Goal: Task Accomplishment & Management: Use online tool/utility

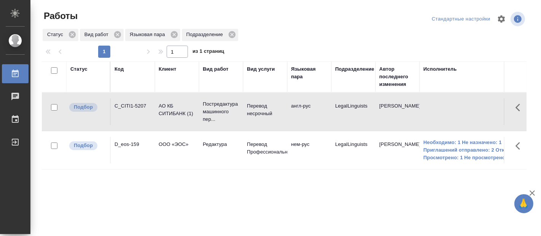
scroll to position [0, 447]
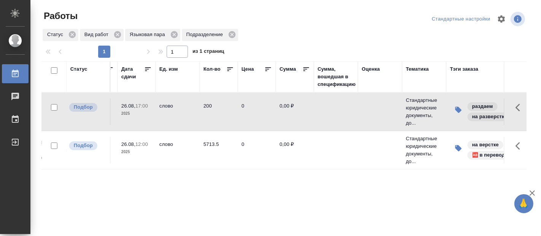
click at [147, 61] on th "Дата сдачи" at bounding box center [137, 76] width 38 height 31
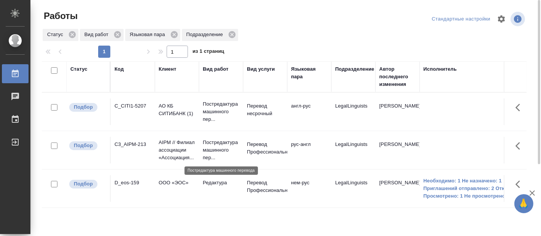
click at [204, 152] on p "Постредактура машинного пер..." at bounding box center [221, 150] width 37 height 23
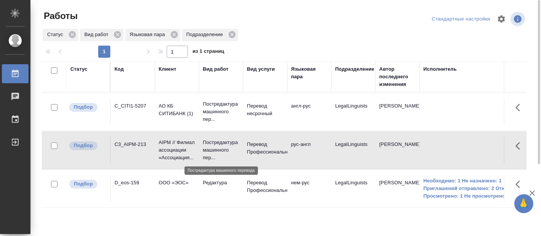
click at [204, 152] on p "Постредактура машинного пер..." at bounding box center [221, 150] width 37 height 23
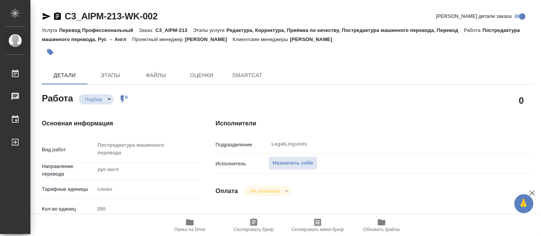
type textarea "x"
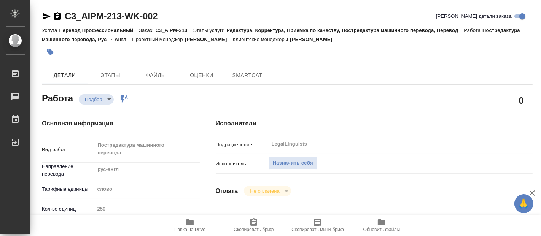
type textarea "x"
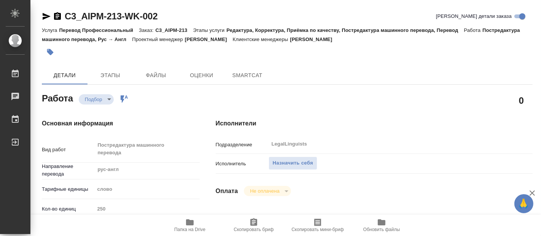
type textarea "x"
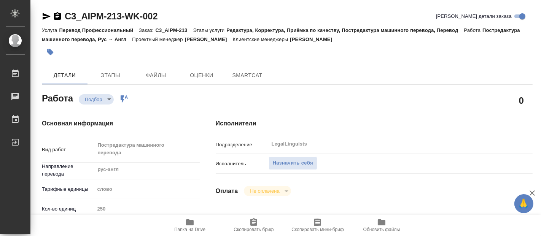
type textarea "x"
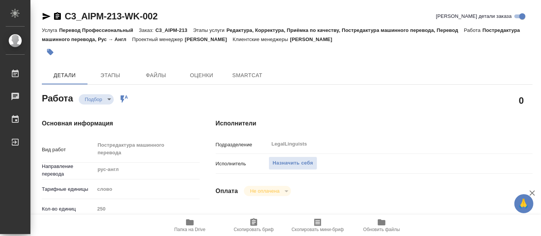
type textarea "x"
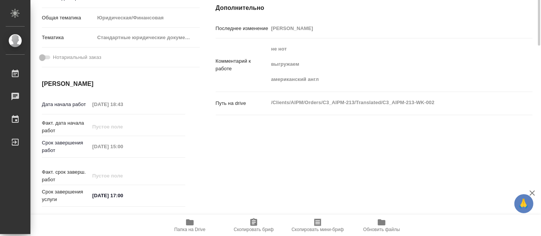
type textarea "x"
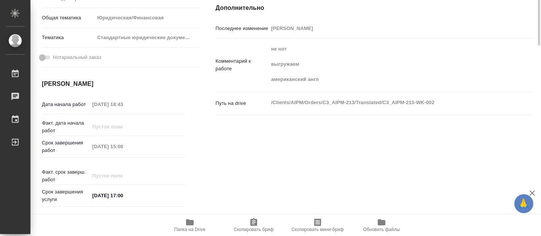
scroll to position [254, 0]
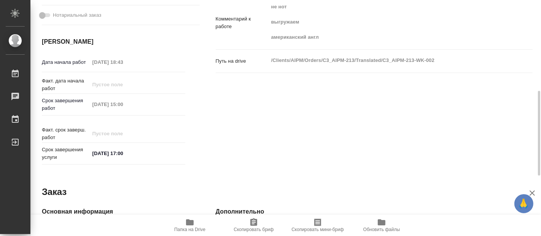
type textarea "x"
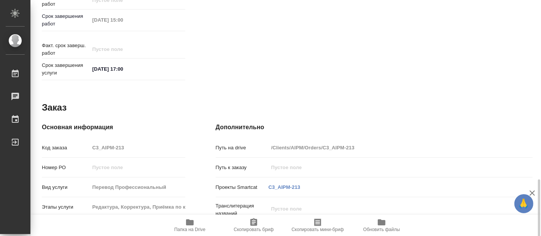
scroll to position [420, 0]
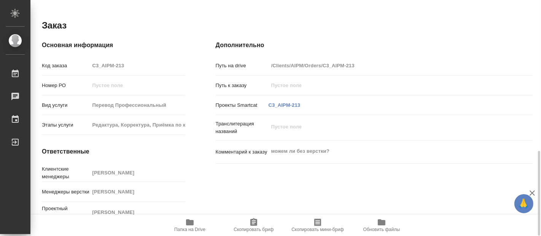
click at [191, 226] on icon "button" at bounding box center [189, 222] width 9 height 9
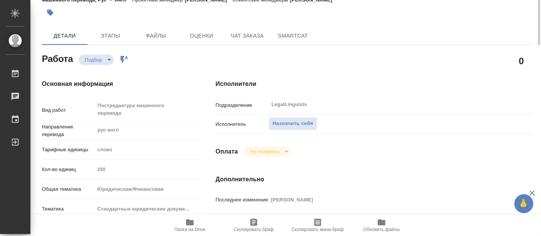
scroll to position [0, 0]
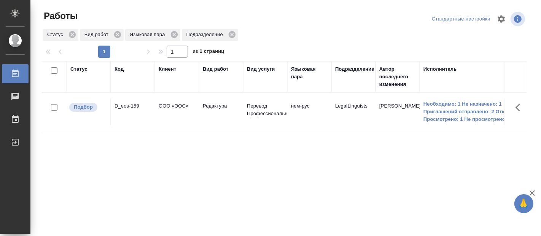
click at [55, 227] on div "Статус Код Клиент Вид работ Вид услуги Языковая пара Подразделение Автор послед…" at bounding box center [284, 198] width 485 height 274
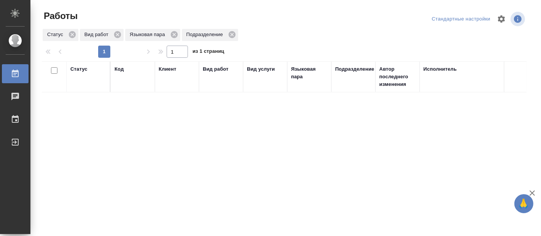
click at [0, 82] on li "Работы" at bounding box center [15, 73] width 30 height 19
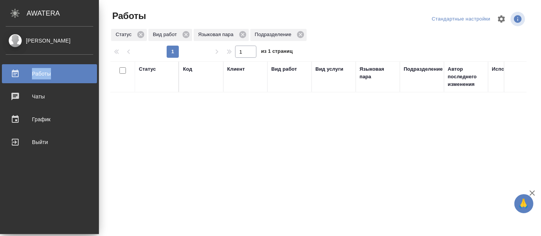
click at [0, 82] on li "Работы" at bounding box center [49, 73] width 99 height 19
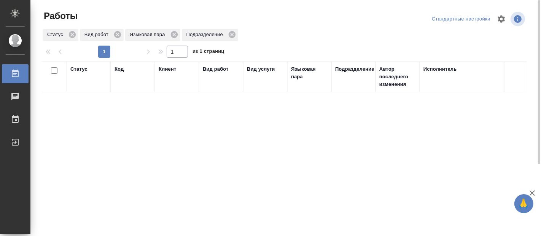
click at [288, 139] on div "Статус Код Клиент Вид работ Вид услуги Языковая пара Подразделение Автор послед…" at bounding box center [284, 198] width 485 height 274
